Goal: Task Accomplishment & Management: Manage account settings

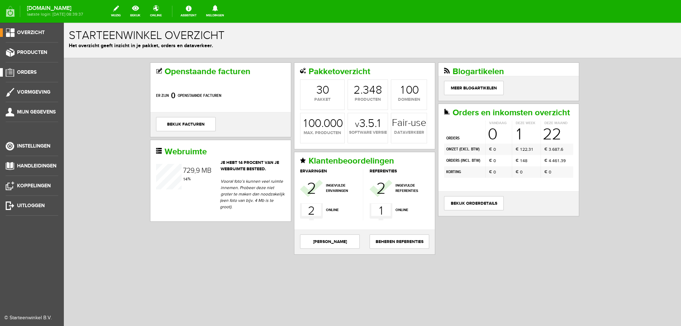
click at [38, 73] on link "Orders" at bounding box center [29, 72] width 58 height 9
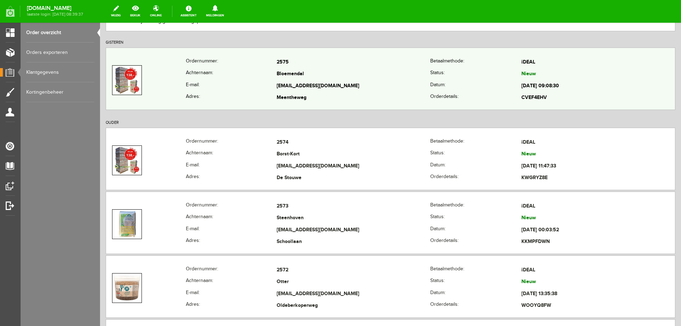
scroll to position [106, 0]
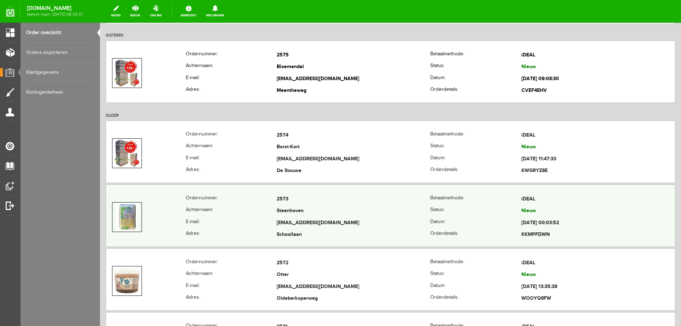
click at [237, 213] on th "Achternaam:" at bounding box center [231, 211] width 91 height 12
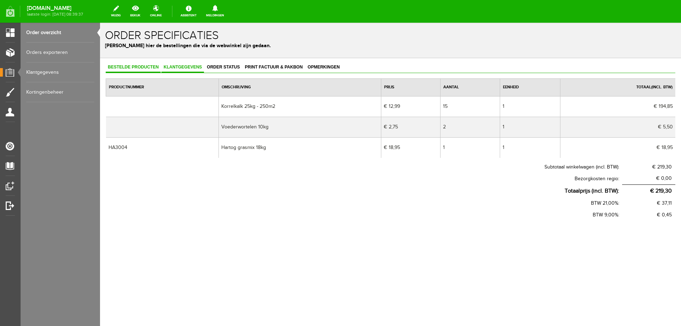
click at [173, 69] on span "Klantgegevens" at bounding box center [182, 67] width 43 height 5
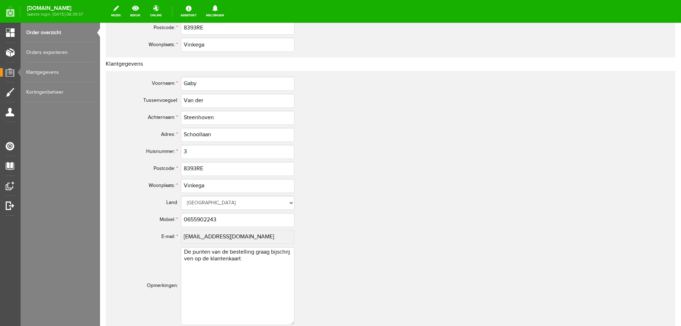
scroll to position [284, 0]
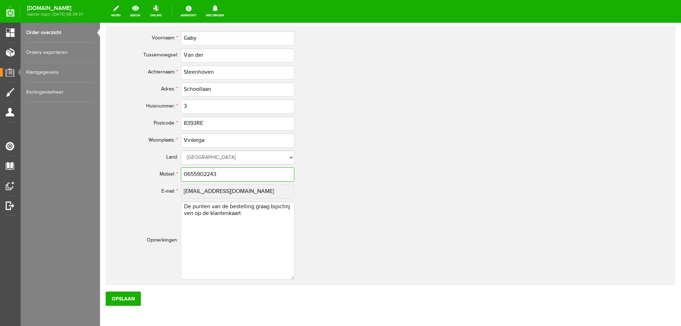
drag, startPoint x: 230, startPoint y: 174, endPoint x: 178, endPoint y: 172, distance: 51.5
click at [178, 172] on tr "Mobiel: * 0655902243" at bounding box center [280, 174] width 341 height 17
click at [173, 193] on tr "E-mail: * [EMAIL_ADDRESS][DOMAIN_NAME]" at bounding box center [280, 191] width 341 height 17
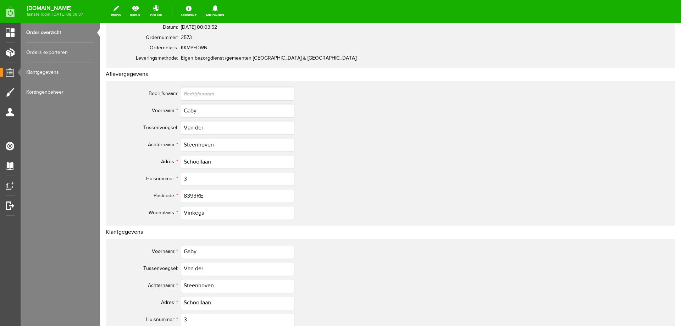
scroll to position [32, 0]
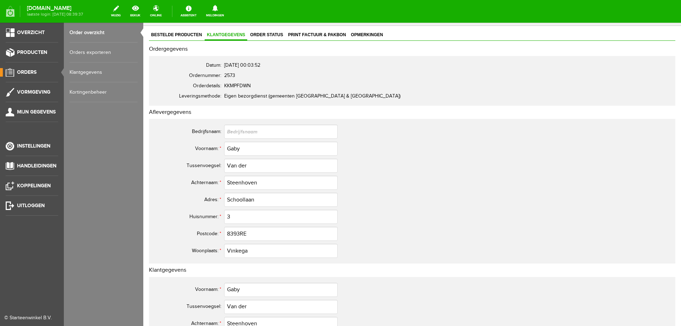
click at [29, 73] on span "Orders" at bounding box center [27, 72] width 20 height 6
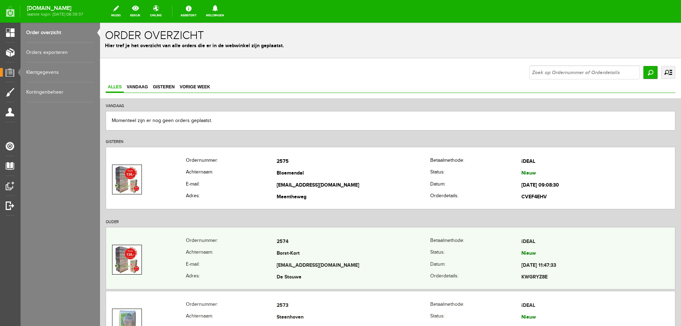
click at [256, 264] on th "E-mail:" at bounding box center [231, 266] width 91 height 12
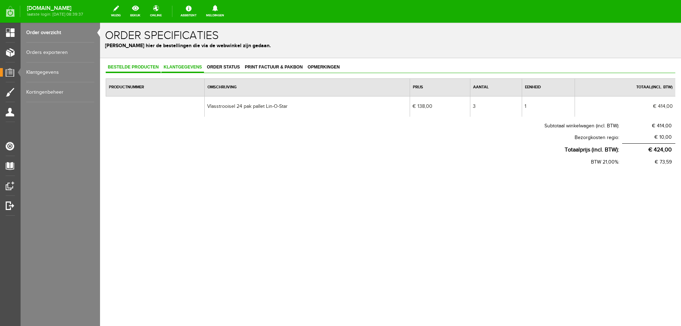
click at [181, 68] on span "Klantgegevens" at bounding box center [182, 67] width 43 height 5
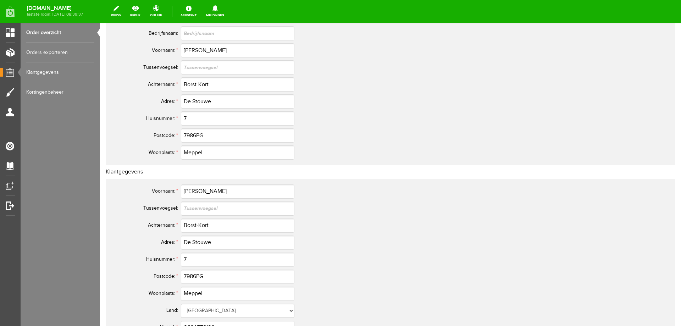
scroll to position [142, 0]
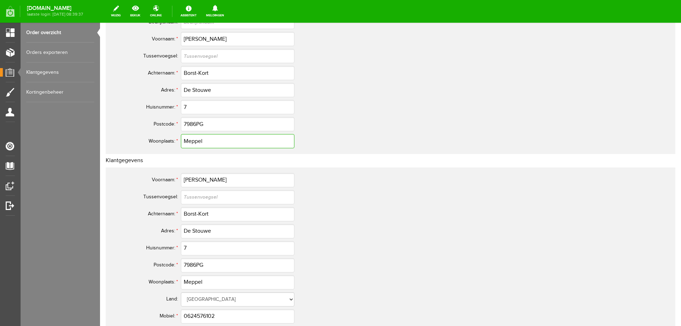
click at [224, 142] on input "Meppel" at bounding box center [238, 141] width 114 height 14
type input "w"
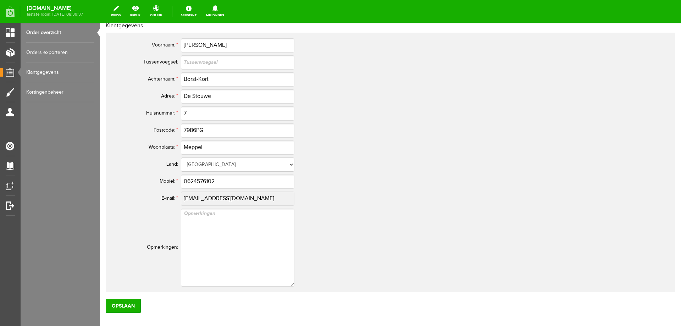
scroll to position [284, 0]
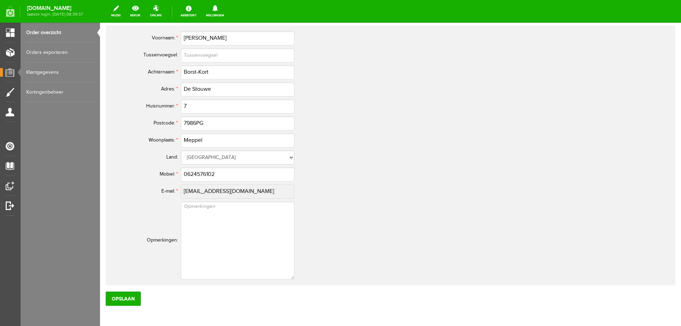
type input "Wittelte"
click at [231, 142] on input "Meppel" at bounding box center [238, 140] width 114 height 14
type input "Wittelte"
click at [238, 241] on textarea at bounding box center [238, 241] width 114 height 78
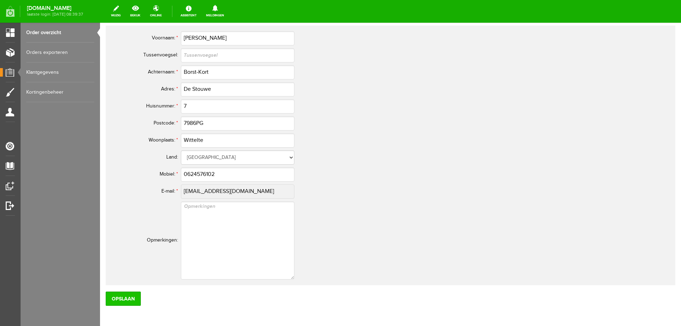
click at [129, 300] on input "Opslaan" at bounding box center [123, 299] width 35 height 14
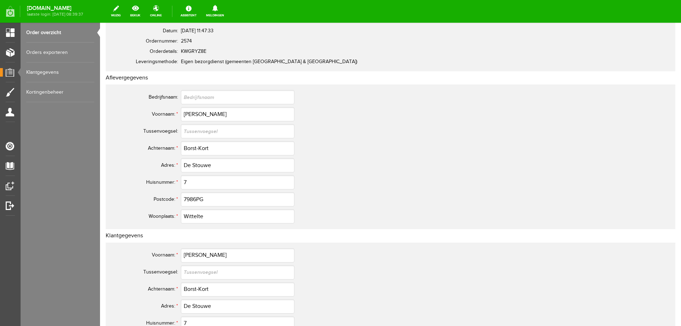
scroll to position [0, 0]
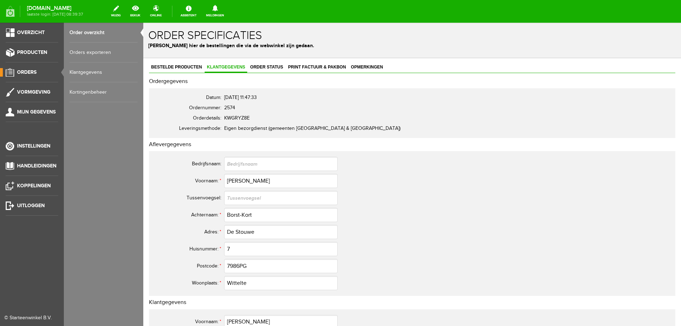
click at [26, 71] on span "Orders" at bounding box center [27, 72] width 20 height 6
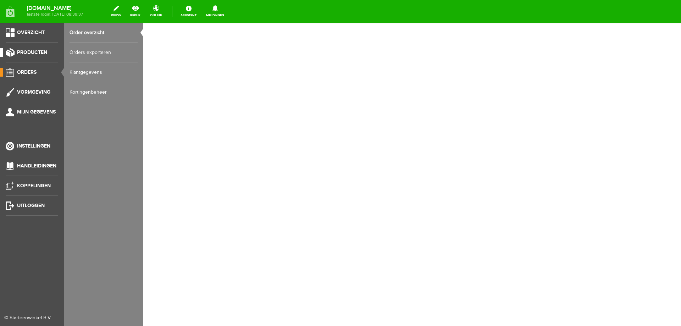
click at [29, 54] on span "Producten" at bounding box center [32, 52] width 30 height 6
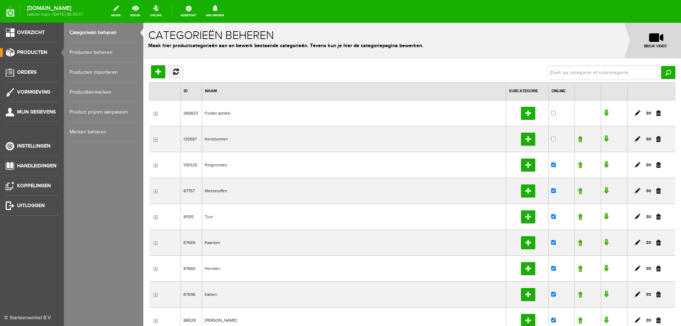
click at [83, 51] on link "Producten beheren" at bounding box center [104, 53] width 68 height 20
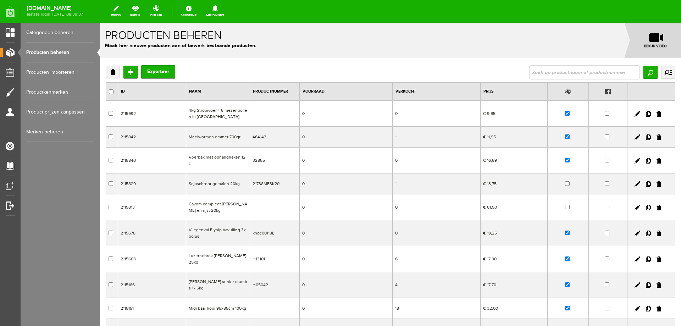
click at [533, 73] on input "text" at bounding box center [584, 72] width 111 height 14
type input "himala"
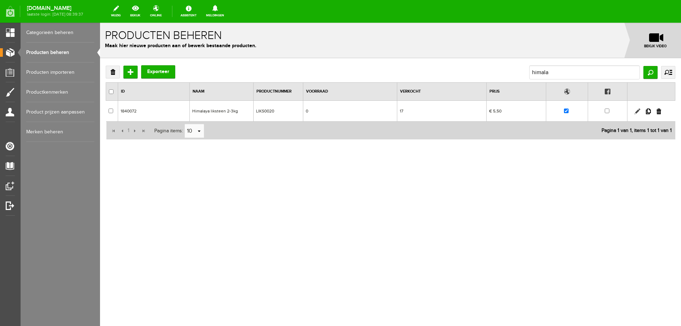
click at [639, 112] on link at bounding box center [638, 112] width 6 height 6
checkbox input "true"
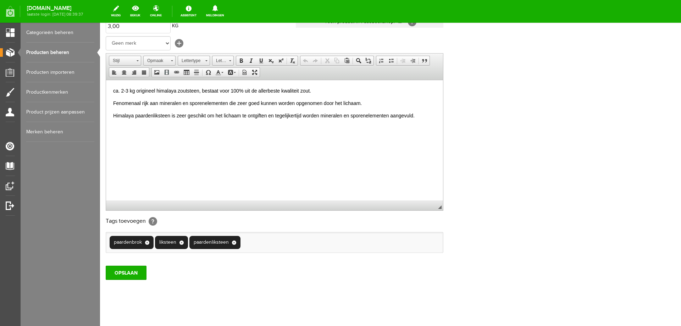
scroll to position [137, 0]
